Goal: Task Accomplishment & Management: Manage account settings

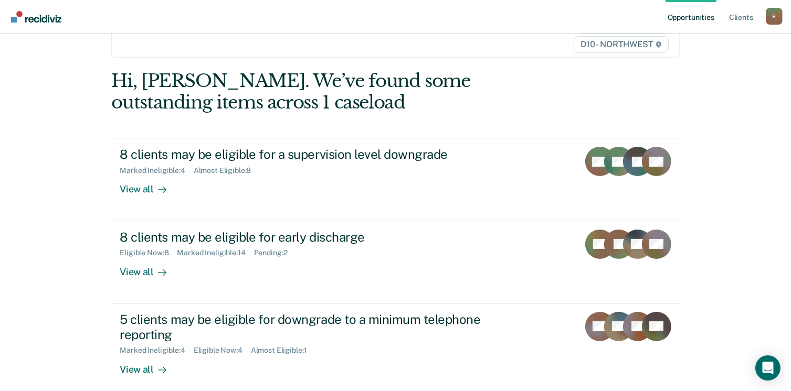
scroll to position [79, 0]
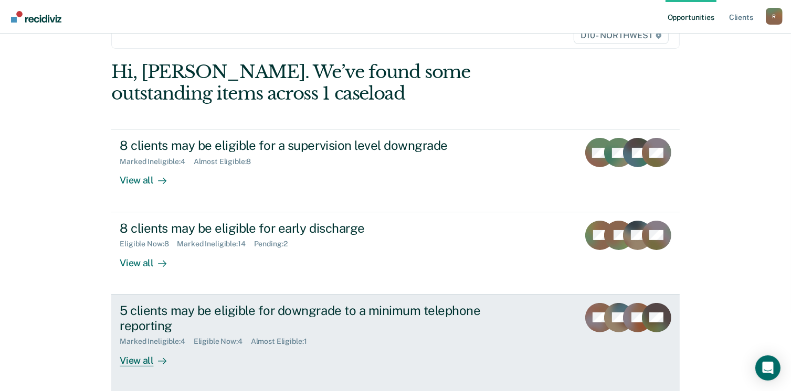
click at [146, 359] on div "View all" at bounding box center [149, 356] width 59 height 20
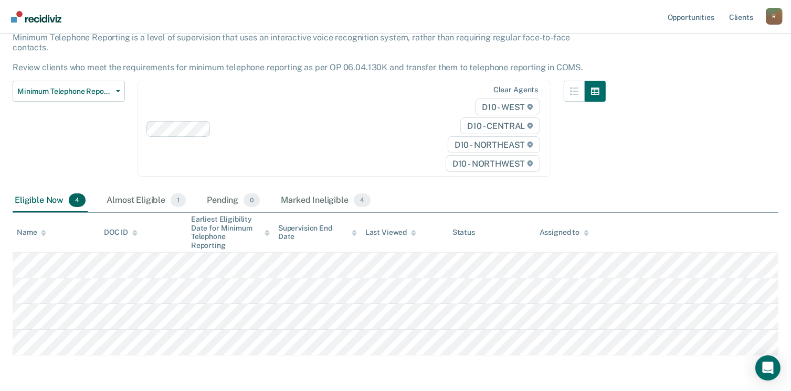
scroll to position [98, 0]
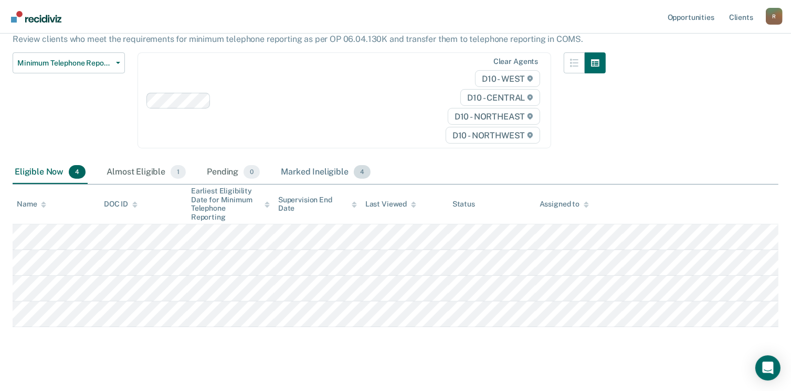
click at [326, 162] on div "Marked Ineligible 4" at bounding box center [326, 172] width 94 height 23
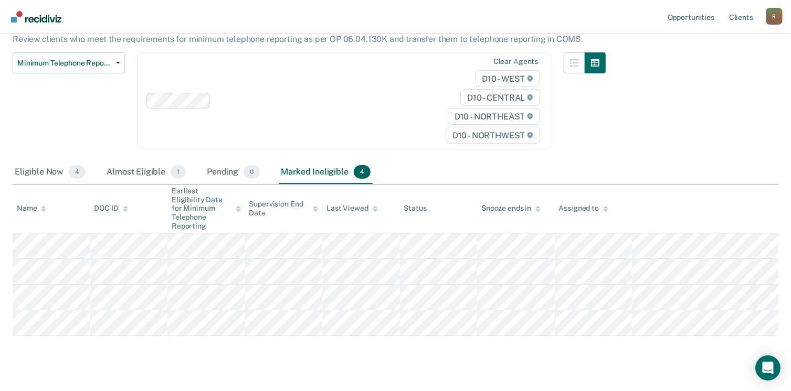
click at [332, 163] on div "Marked Ineligible 4" at bounding box center [326, 172] width 94 height 23
click at [118, 55] on button "Minimum Telephone Reporting" at bounding box center [69, 62] width 112 height 21
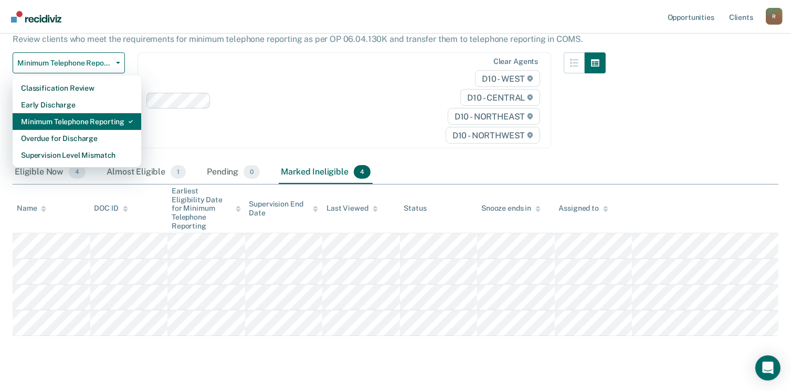
click at [92, 113] on div "Minimum Telephone Reporting" at bounding box center [77, 121] width 112 height 17
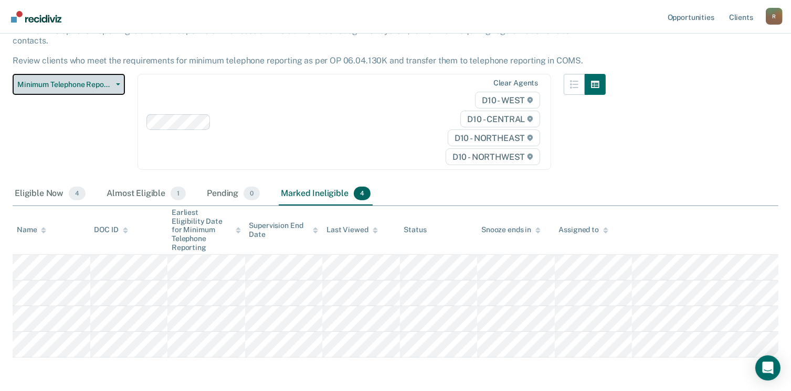
scroll to position [107, 0]
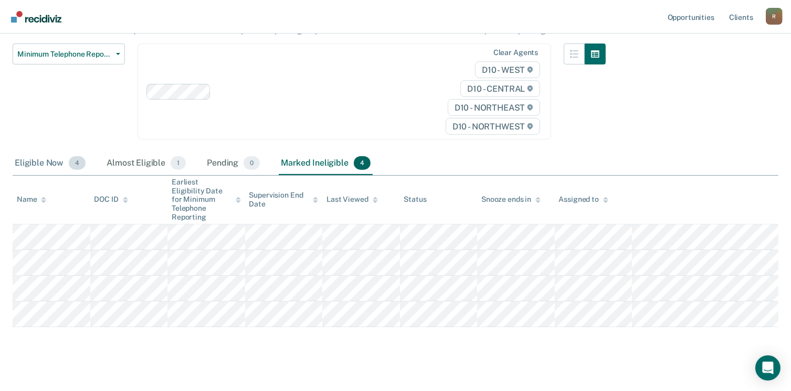
click at [52, 155] on div "Eligible Now 4" at bounding box center [50, 163] width 75 height 23
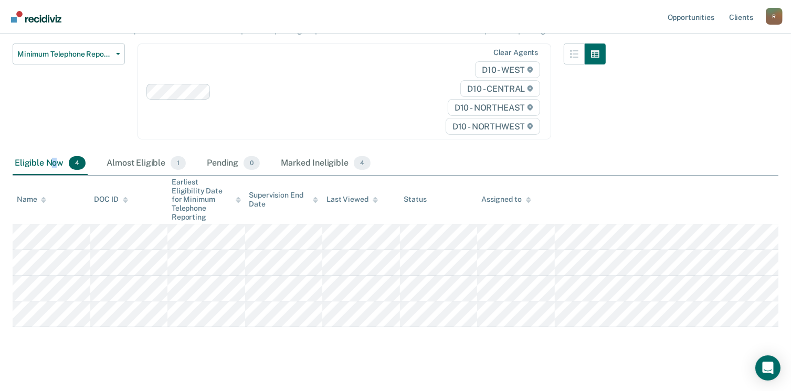
scroll to position [98, 0]
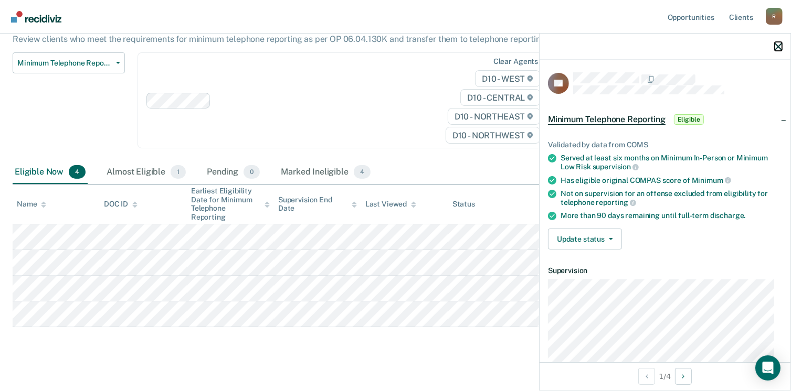
click at [779, 45] on icon "button" at bounding box center [777, 46] width 7 height 7
click at [607, 238] on span "button" at bounding box center [608, 239] width 8 height 2
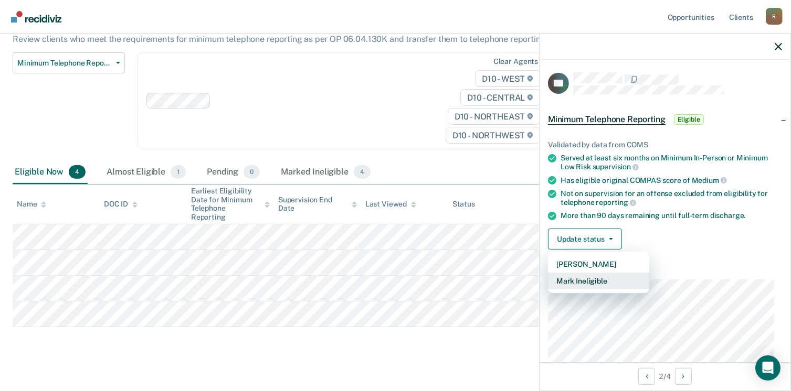
click at [597, 278] on button "Mark Ineligible" at bounding box center [598, 281] width 101 height 17
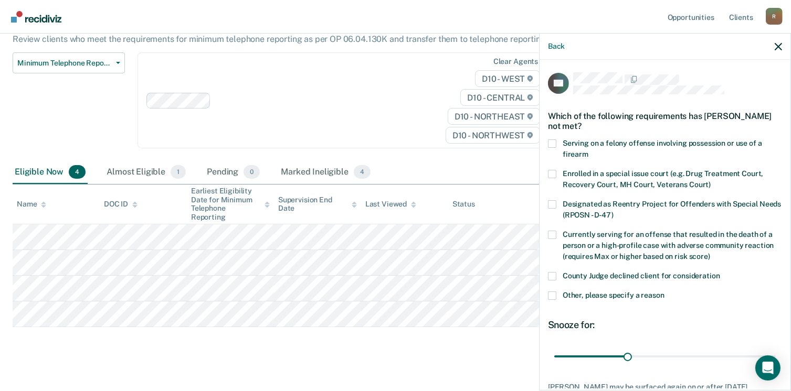
drag, startPoint x: 556, startPoint y: 296, endPoint x: 561, endPoint y: 299, distance: 6.1
click at [555, 296] on span at bounding box center [552, 296] width 8 height 8
click at [664, 292] on input "Other, please specify a reason" at bounding box center [664, 292] width 0 height 0
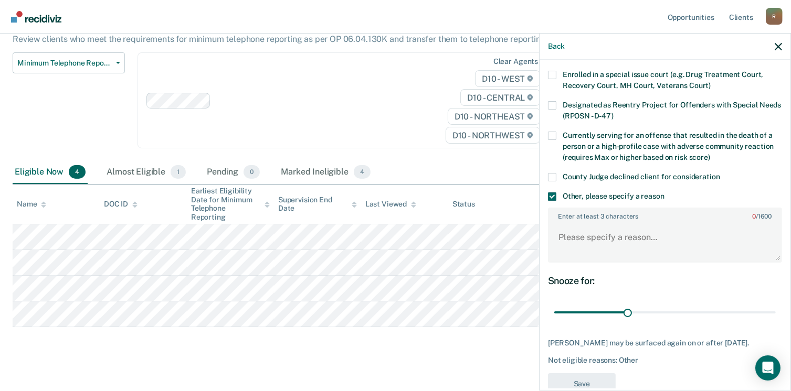
scroll to position [101, 0]
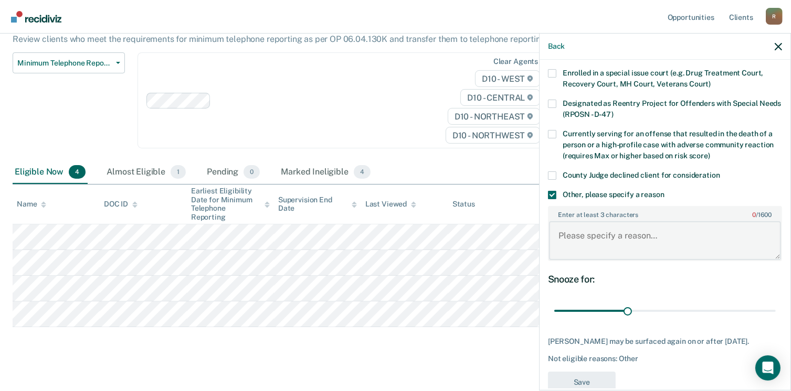
click at [555, 240] on textarea "Enter at least 3 characters 0 / 1600" at bounding box center [665, 240] width 232 height 39
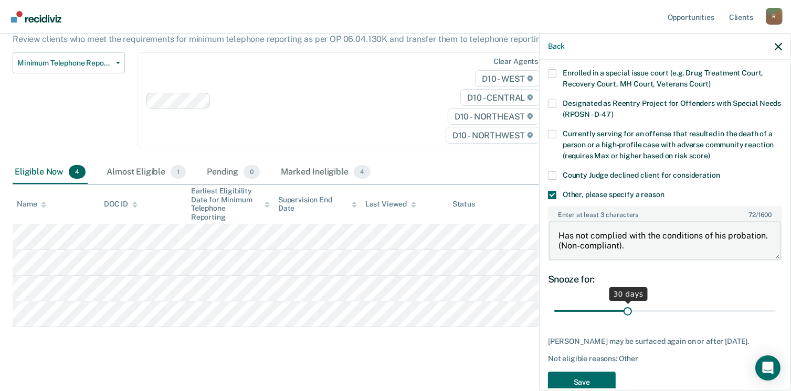
type textarea "Has not complied with the conditions of his probation. (Non-compliant)."
drag, startPoint x: 622, startPoint y: 308, endPoint x: 776, endPoint y: 308, distance: 154.8
type input "90"
click at [775, 307] on input "range" at bounding box center [664, 311] width 221 height 18
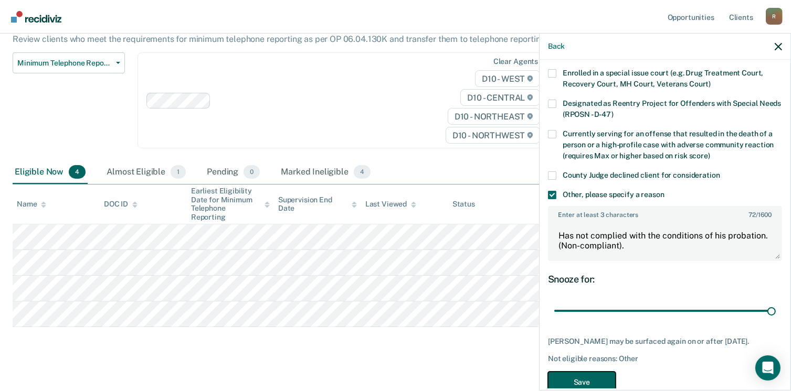
click at [584, 376] on button "Save" at bounding box center [582, 383] width 68 height 22
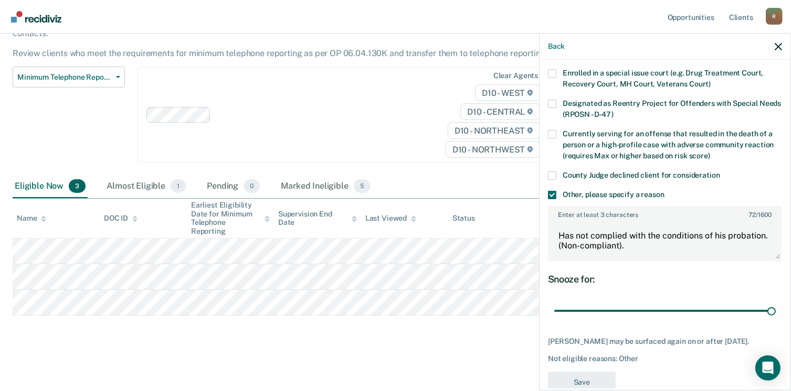
scroll to position [72, 0]
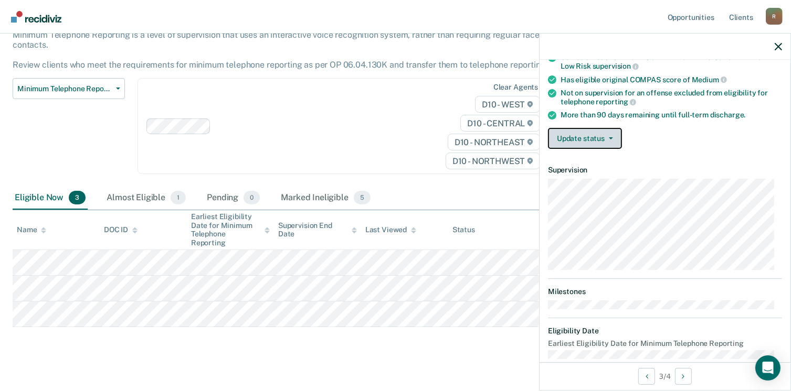
click at [609, 137] on icon "button" at bounding box center [611, 138] width 4 height 2
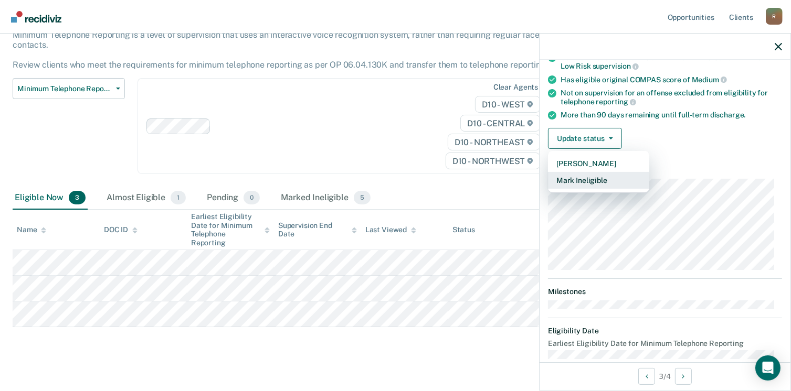
click at [599, 180] on button "Mark Ineligible" at bounding box center [598, 180] width 101 height 17
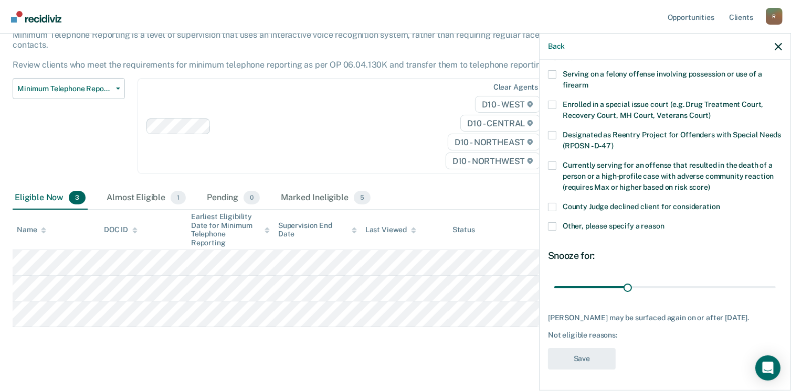
click at [551, 222] on span at bounding box center [552, 226] width 8 height 8
click at [664, 222] on input "Other, please specify a reason" at bounding box center [664, 222] width 0 height 0
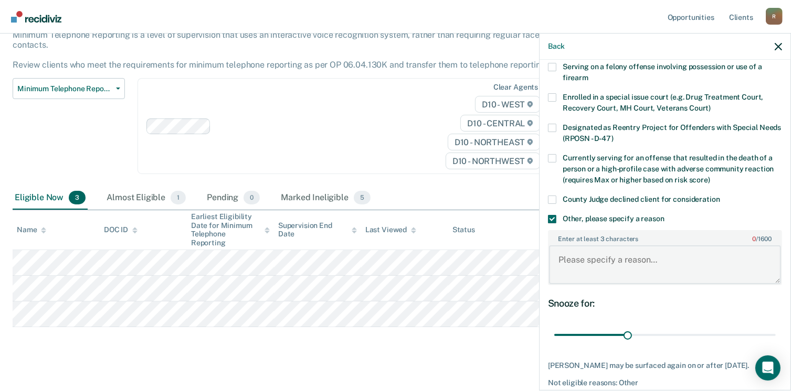
click at [558, 257] on textarea "Enter at least 3 characters 0 / 1600" at bounding box center [665, 265] width 232 height 39
type textarea "Non- compliant with conditions."
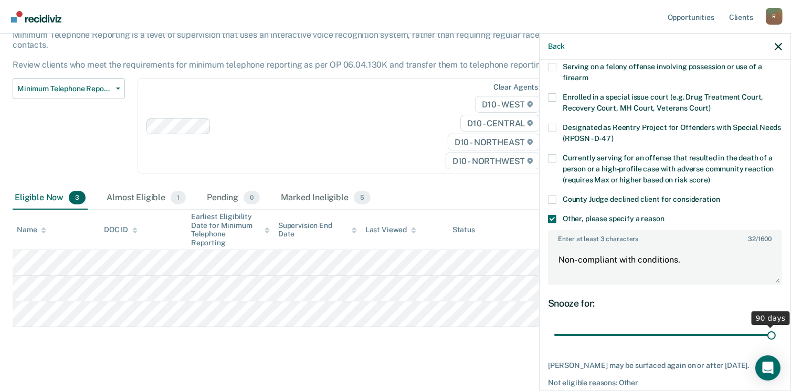
drag, startPoint x: 625, startPoint y: 332, endPoint x: 784, endPoint y: 330, distance: 159.5
type input "90"
click at [775, 330] on input "range" at bounding box center [664, 335] width 221 height 18
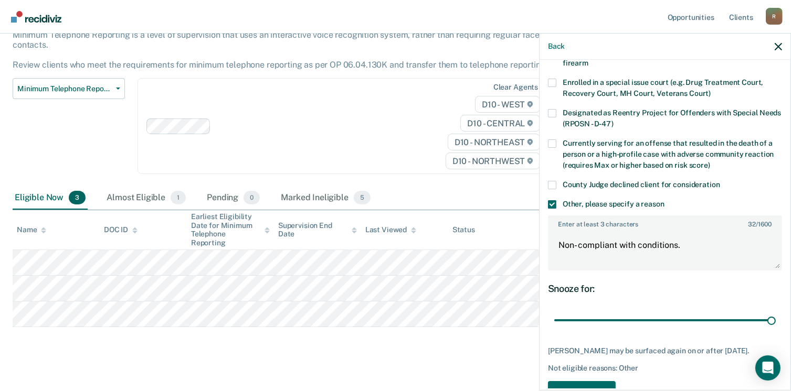
scroll to position [131, 0]
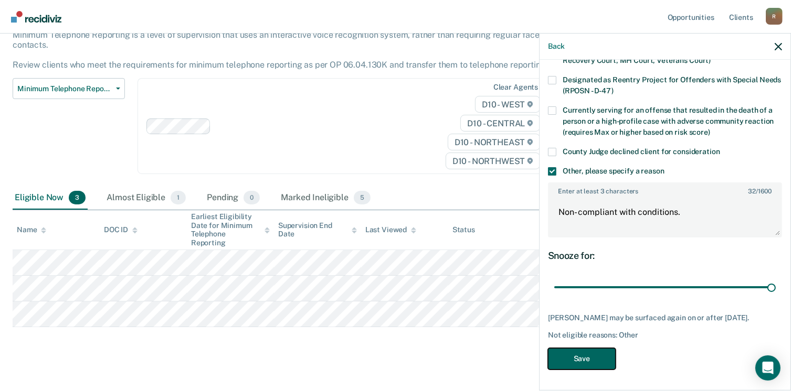
click at [573, 361] on button "Save" at bounding box center [582, 359] width 68 height 22
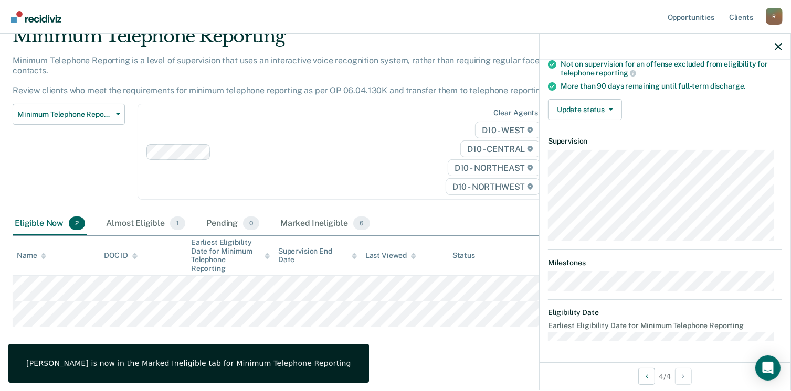
scroll to position [126, 0]
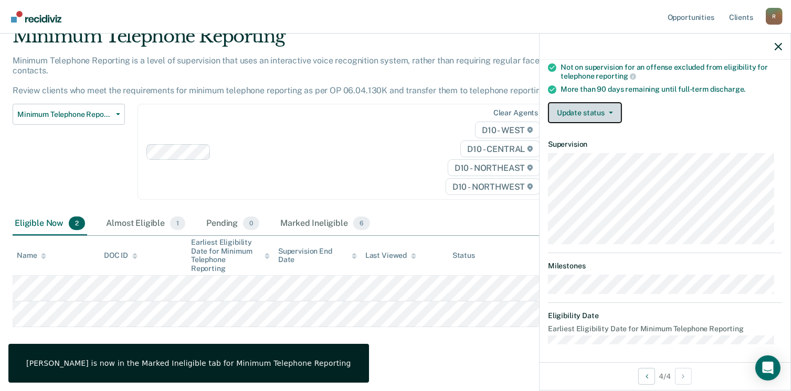
click at [610, 111] on button "Update status" at bounding box center [585, 112] width 74 height 21
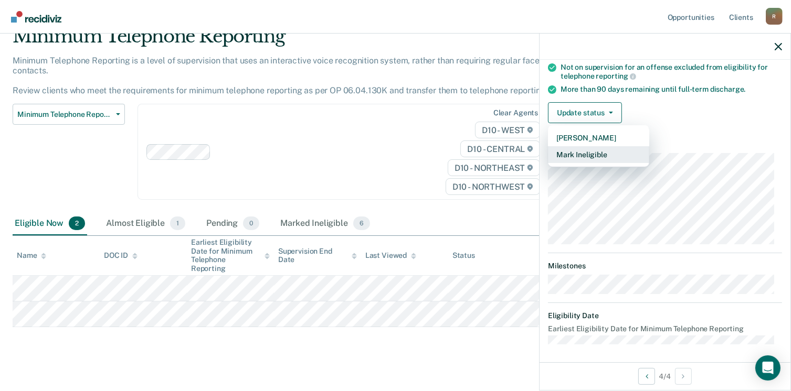
click at [595, 151] on button "Mark Ineligible" at bounding box center [598, 154] width 101 height 17
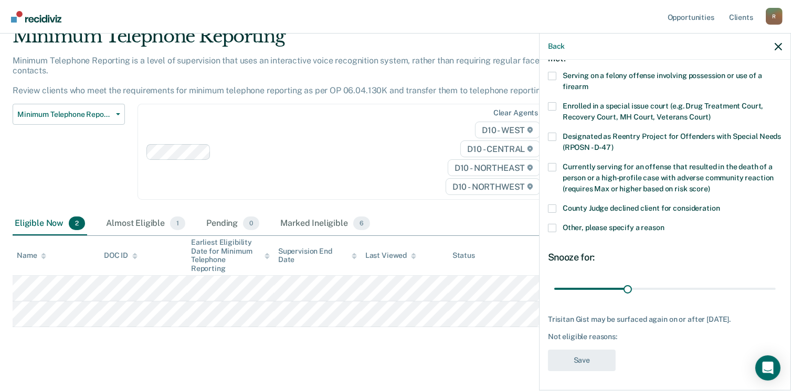
click at [548, 227] on span at bounding box center [552, 228] width 8 height 8
click at [664, 224] on input "Other, please specify a reason" at bounding box center [664, 224] width 0 height 0
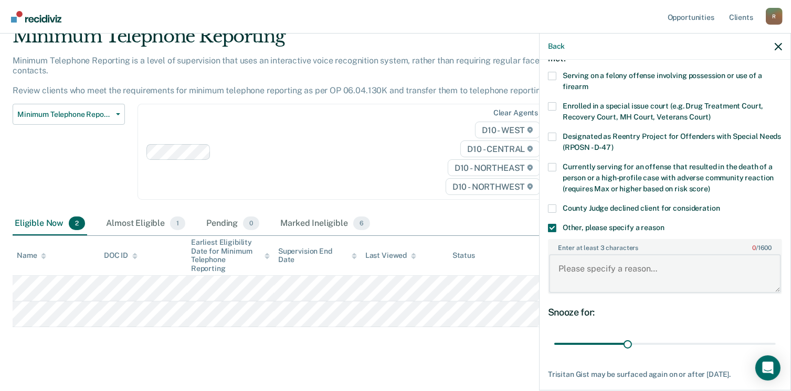
click at [558, 267] on textarea "Enter at least 3 characters 0 / 1600" at bounding box center [665, 273] width 232 height 39
type textarea "Non- compliant with probation conditions."
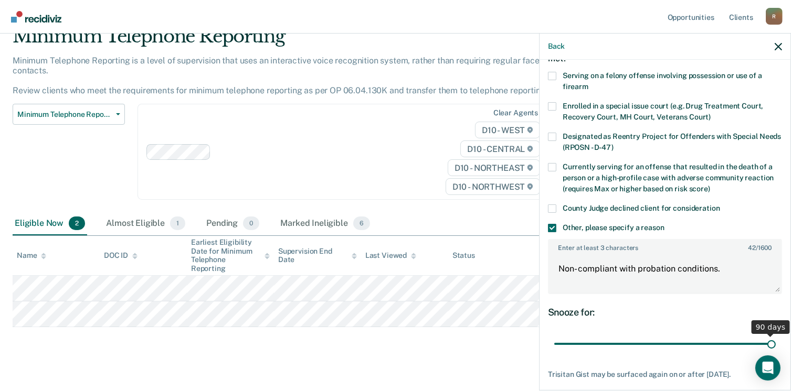
drag, startPoint x: 623, startPoint y: 343, endPoint x: 778, endPoint y: 335, distance: 155.0
type input "90"
click at [775, 335] on input "range" at bounding box center [664, 344] width 221 height 18
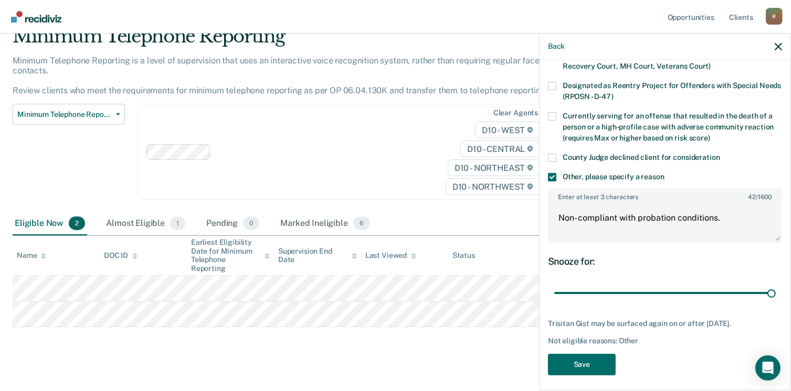
scroll to position [122, 0]
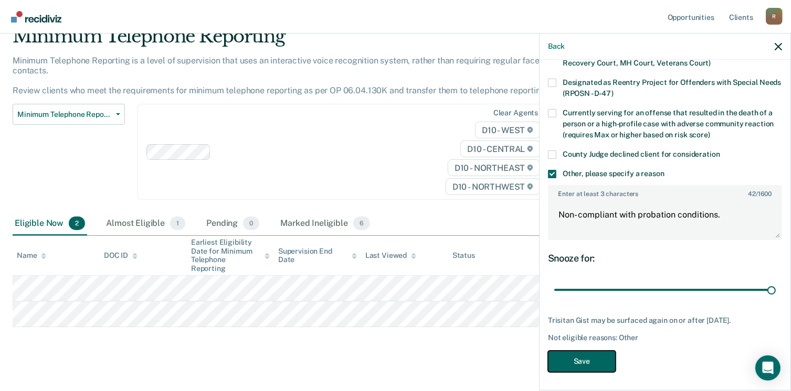
click at [581, 359] on button "Save" at bounding box center [582, 362] width 68 height 22
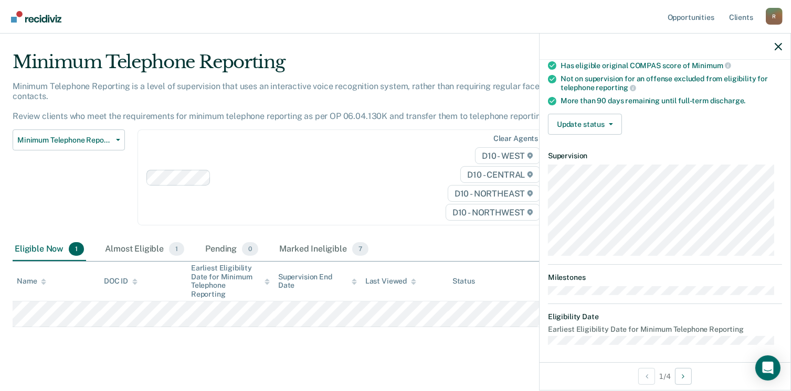
scroll to position [115, 0]
click at [611, 119] on button "Update status" at bounding box center [585, 123] width 74 height 21
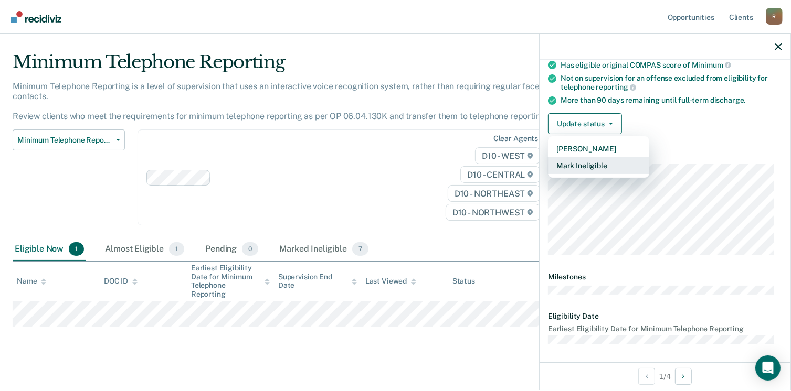
click at [604, 162] on button "Mark Ineligible" at bounding box center [598, 165] width 101 height 17
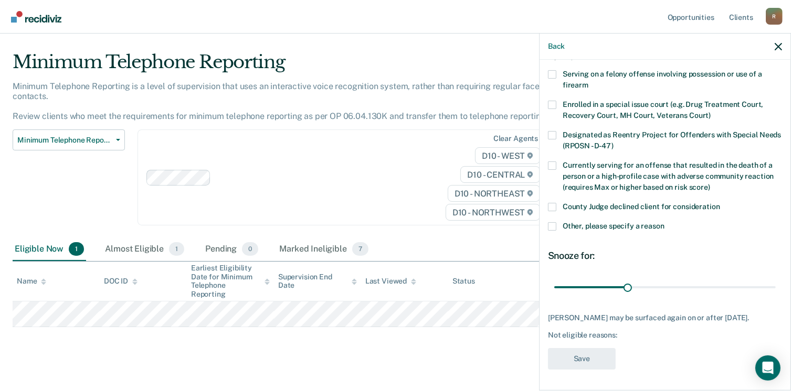
click at [555, 222] on span at bounding box center [552, 226] width 8 height 8
click at [664, 222] on input "Other, please specify a reason" at bounding box center [664, 222] width 0 height 0
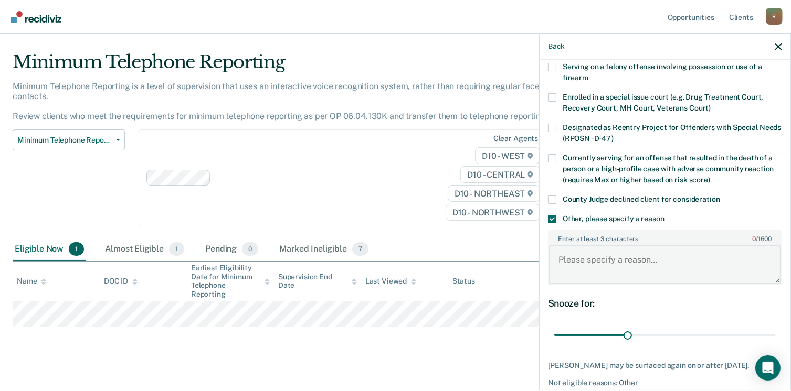
click at [560, 254] on textarea "Enter at least 3 characters 0 / 1600" at bounding box center [665, 265] width 232 height 39
type textarea "Non- compliant with probation conditions."
drag, startPoint x: 626, startPoint y: 333, endPoint x: 779, endPoint y: 332, distance: 153.2
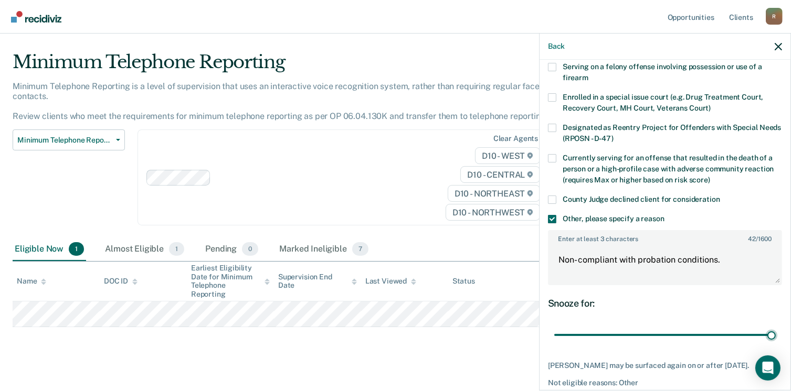
type input "90"
click at [766, 337] on input "range" at bounding box center [664, 335] width 221 height 18
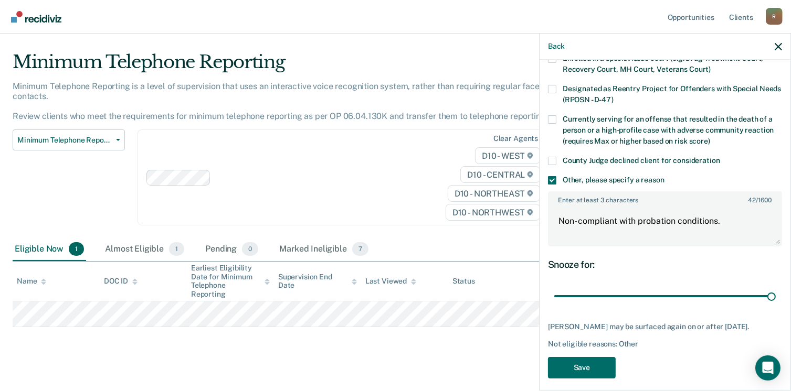
scroll to position [131, 0]
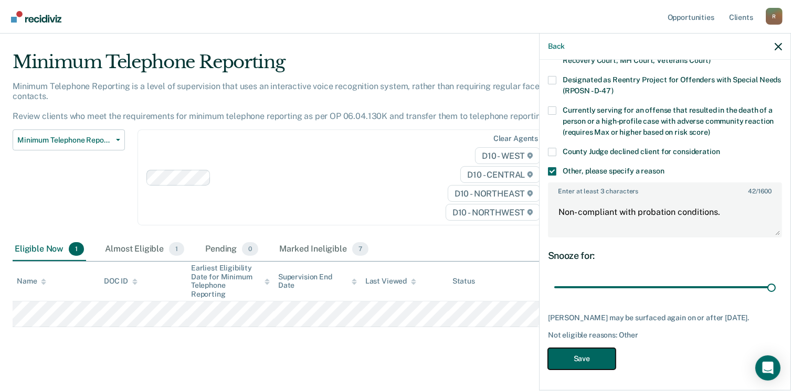
click at [585, 355] on button "Save" at bounding box center [582, 359] width 68 height 22
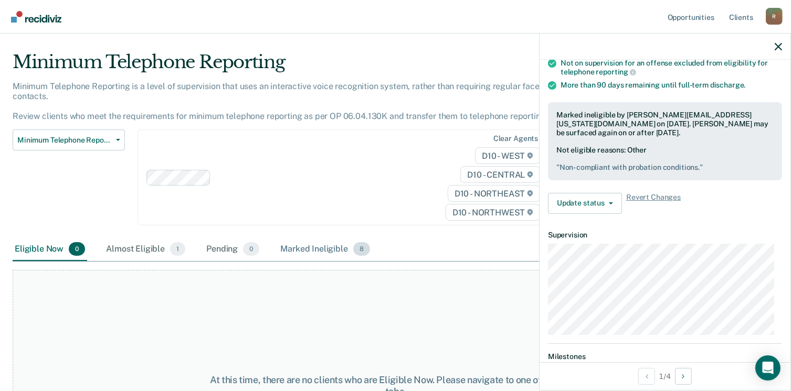
click at [359, 242] on span "8" at bounding box center [361, 249] width 17 height 14
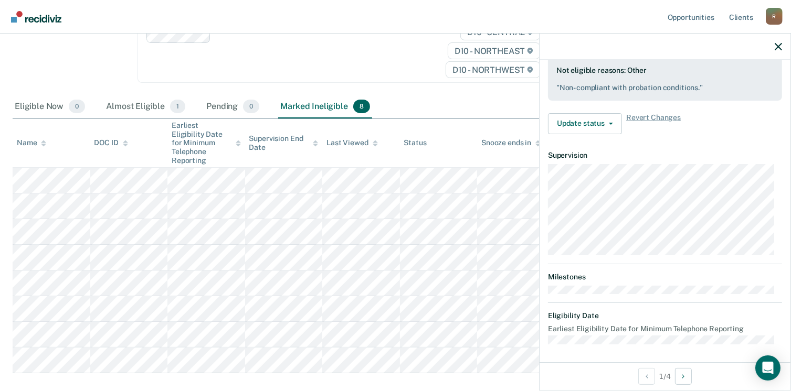
scroll to position [168, 0]
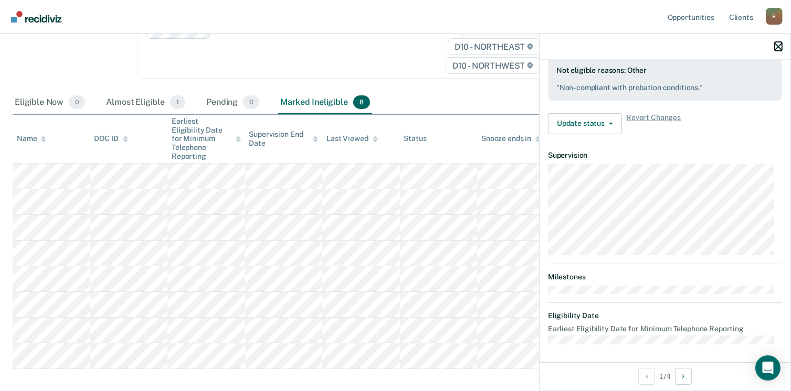
click at [779, 45] on icon "button" at bounding box center [777, 46] width 7 height 7
